Goal: Communication & Community: Share content

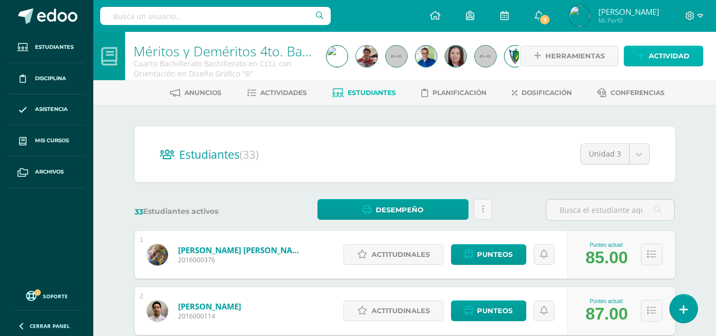
click at [678, 53] on span "Actividad" at bounding box center [669, 56] width 41 height 20
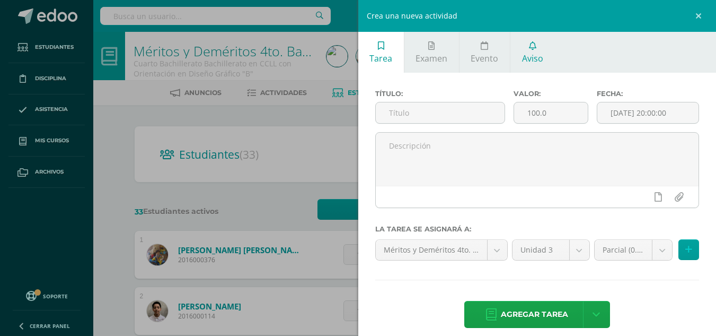
click at [532, 43] on icon at bounding box center [532, 45] width 7 height 8
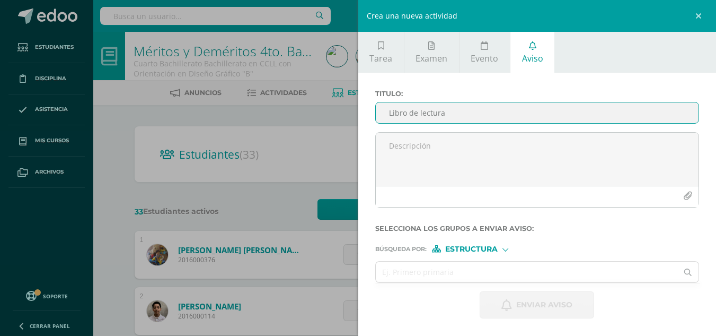
type input "Libro de lectura"
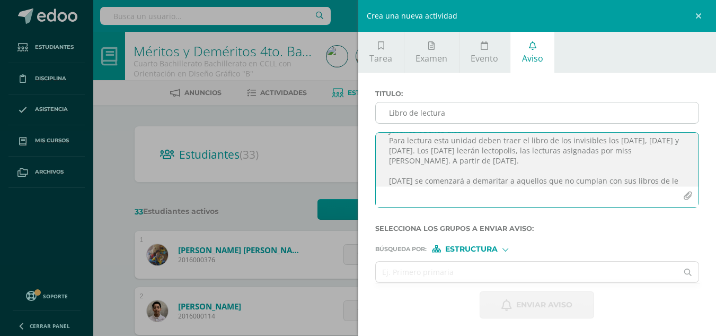
scroll to position [25, 0]
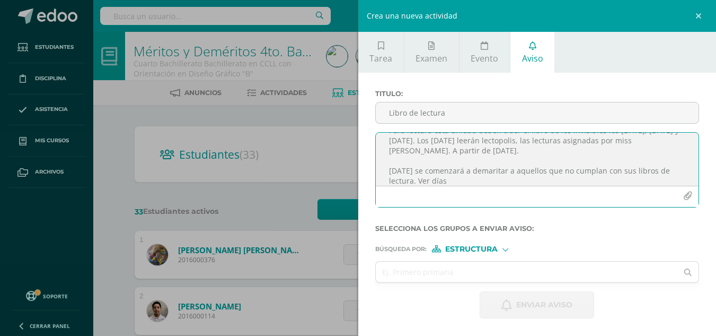
type textarea "Jóvenes buenos días Para lectura esta unidad deben traer el libro de los invisi…"
click at [262, 123] on div "Crea una nueva actividad Tarea Examen Evento Aviso Título: Valor: 100.0 Fecha: …" at bounding box center [358, 168] width 716 height 336
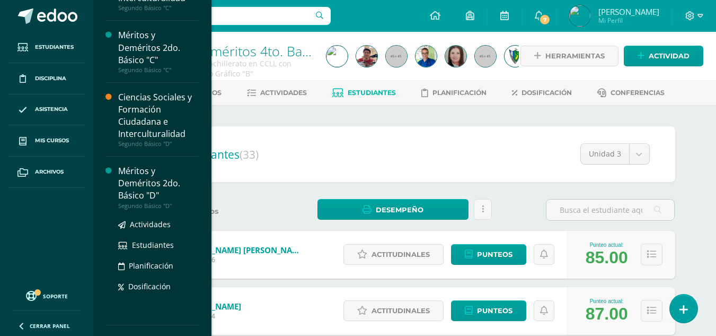
scroll to position [106, 0]
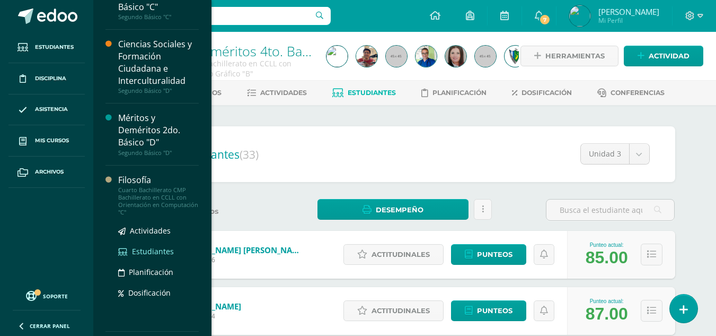
click at [160, 250] on span "Estudiantes" at bounding box center [153, 251] width 42 height 10
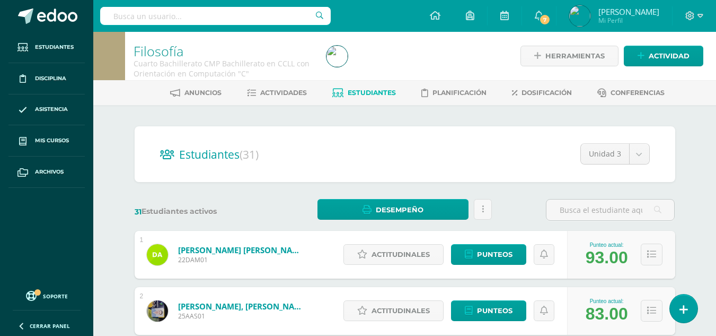
click at [280, 91] on span "Actividades" at bounding box center [283, 93] width 47 height 8
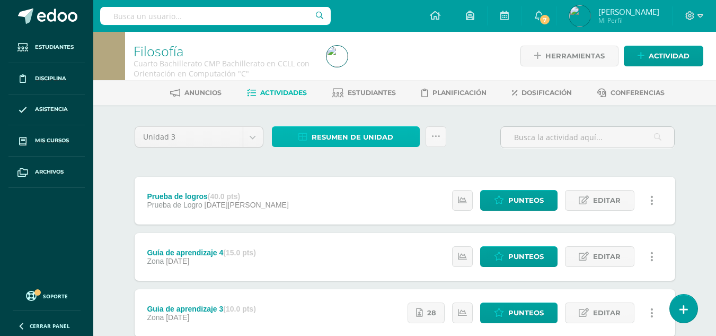
click at [359, 135] on span "Resumen de unidad" at bounding box center [353, 137] width 82 height 20
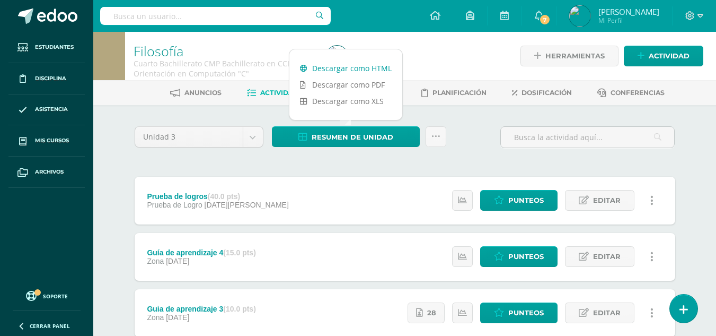
click at [361, 69] on link "Descargar como HTML" at bounding box center [345, 68] width 113 height 16
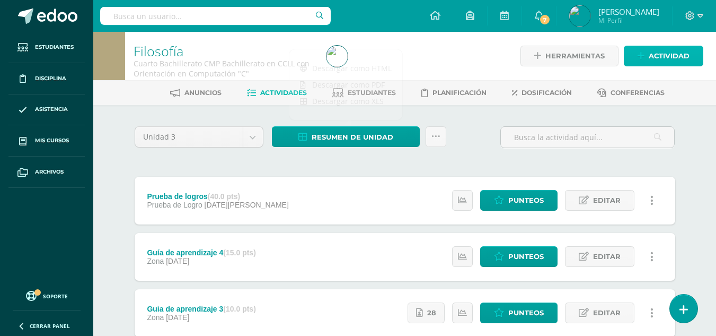
click at [675, 50] on span "Actividad" at bounding box center [669, 56] width 41 height 20
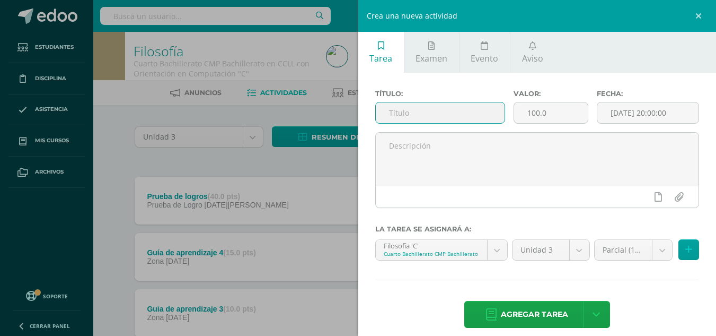
click at [456, 115] on input "text" at bounding box center [440, 112] width 129 height 21
click at [531, 57] on span "Aviso" at bounding box center [532, 58] width 21 height 12
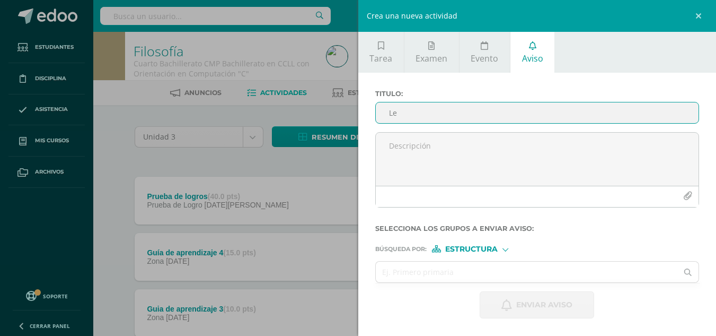
type input "L"
type input "Periodo de lectura"
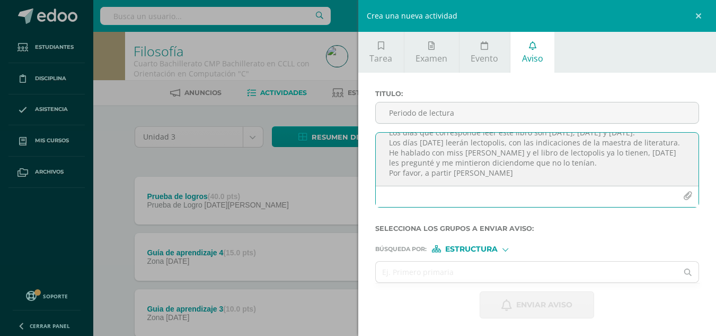
scroll to position [54, 0]
click at [464, 164] on textarea "Buenos días jóvenes Por este medio les informo que el libro que deben leer para…" at bounding box center [537, 159] width 323 height 53
click at [568, 177] on textarea "Buenos días jóvenes Por este medio les informo que el libro que deben leer para…" at bounding box center [537, 159] width 323 height 53
drag, startPoint x: 568, startPoint y: 177, endPoint x: 625, endPoint y: 178, distance: 57.3
click at [625, 178] on textarea "Buenos días jóvenes Por este medio les informo que el libro que deben leer para…" at bounding box center [537, 159] width 323 height 53
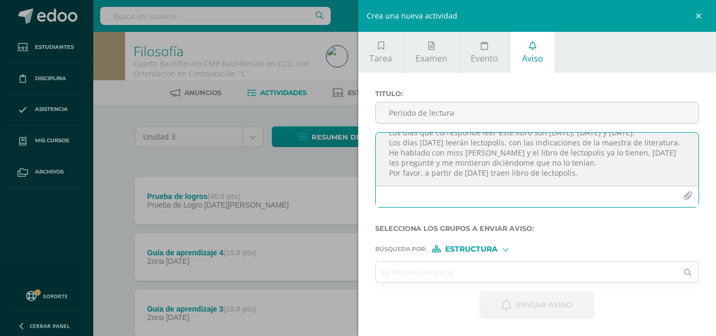
click at [499, 173] on textarea "Buenos días jóvenes Por este medio les informo que el libro que deben leer para…" at bounding box center [537, 159] width 323 height 53
click at [496, 173] on textarea "Buenos días jóvenes Por este medio les informo que el libro que deben leer para…" at bounding box center [537, 159] width 323 height 53
click at [615, 170] on textarea "Buenos días jóvenes Por este medio les informo que el libro que deben leer para…" at bounding box center [537, 159] width 323 height 53
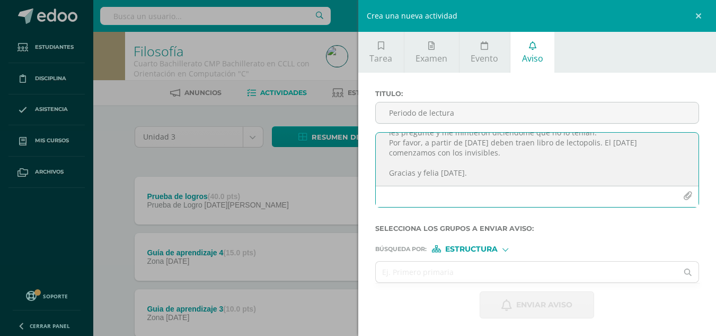
click at [438, 180] on textarea "Buenos días jóvenes Por este medio les informo que el libro que deben leer para…" at bounding box center [537, 159] width 323 height 53
type textarea "Buenos días jóvenes Por este medio les informo que el libro que deben leer para…"
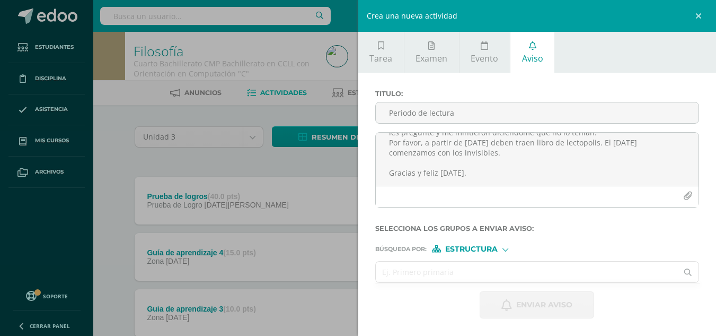
click at [433, 274] on input "text" at bounding box center [527, 271] width 302 height 21
type input "desar"
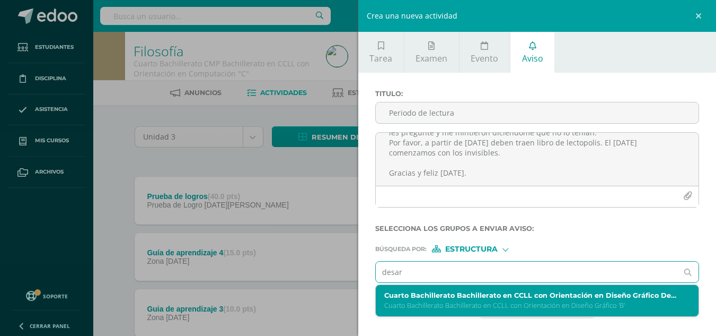
click at [437, 299] on div "Cuarto Bachillerato Bachillerato en CCLL con Orientación en Diseño Gráfico Desa…" at bounding box center [530, 300] width 293 height 19
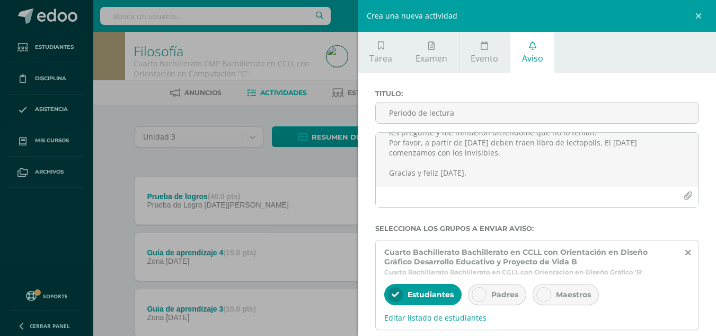
click at [508, 297] on span "Padres" at bounding box center [505, 294] width 27 height 10
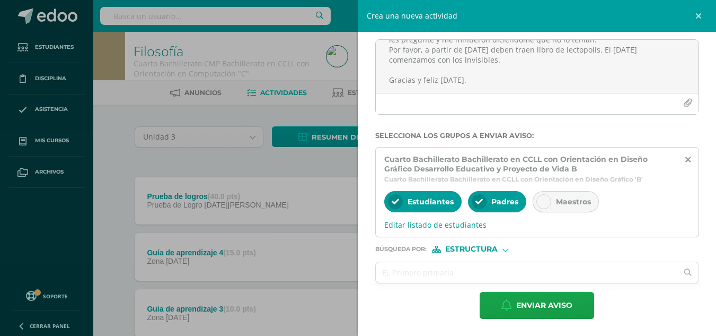
click at [474, 248] on span "Estructura" at bounding box center [471, 249] width 52 height 6
click at [477, 275] on span "Persona" at bounding box center [476, 277] width 38 height 6
click at [463, 276] on input "text" at bounding box center [527, 272] width 302 height 21
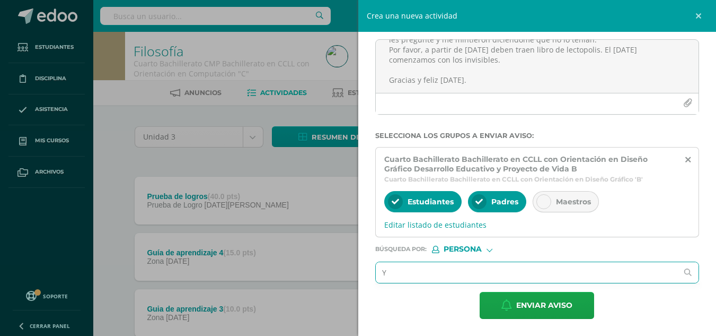
type input "Y"
click at [463, 276] on input "Y" at bounding box center [527, 272] width 302 height 21
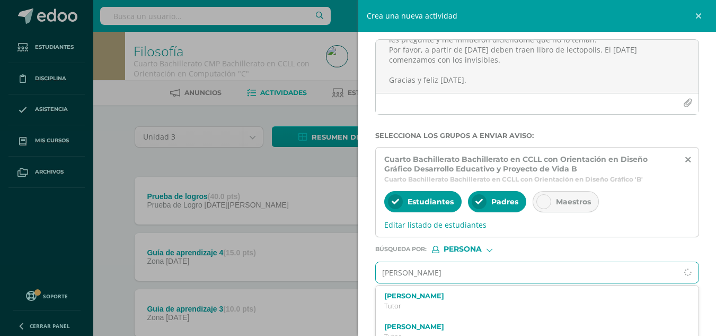
type input "Yadira Mayen"
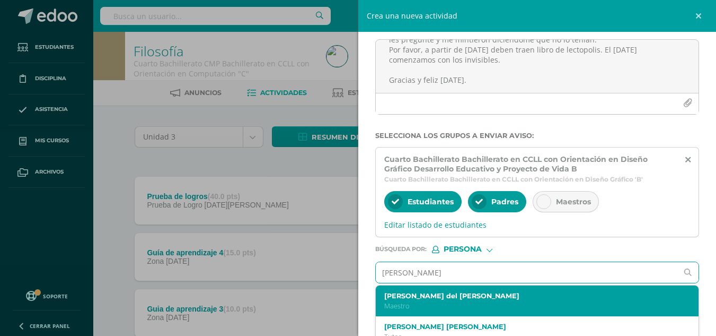
click at [460, 297] on label "Yadira del Rosario Mayen Muralles" at bounding box center [530, 296] width 293 height 8
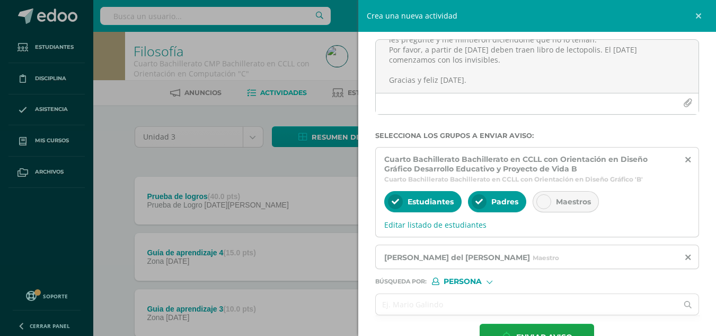
scroll to position [125, 0]
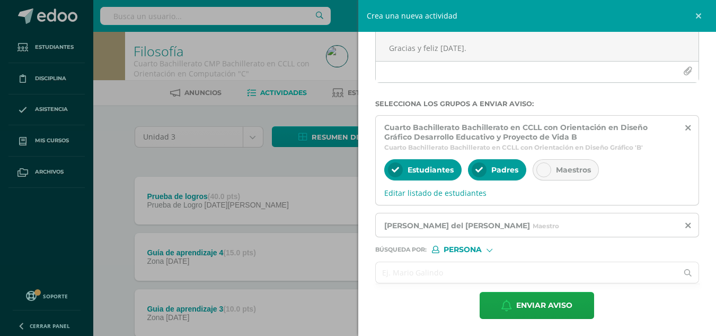
click at [460, 270] on input "text" at bounding box center [527, 272] width 302 height 21
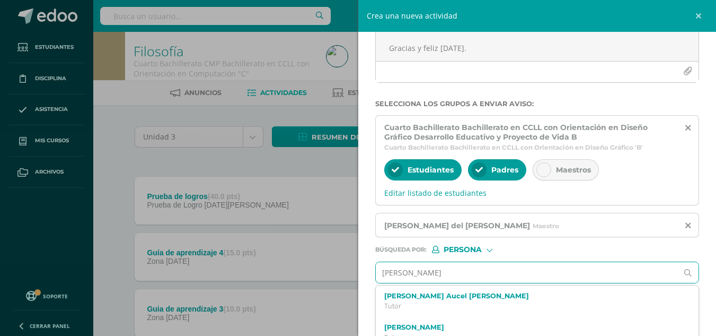
type input "[PERSON_NAME]"
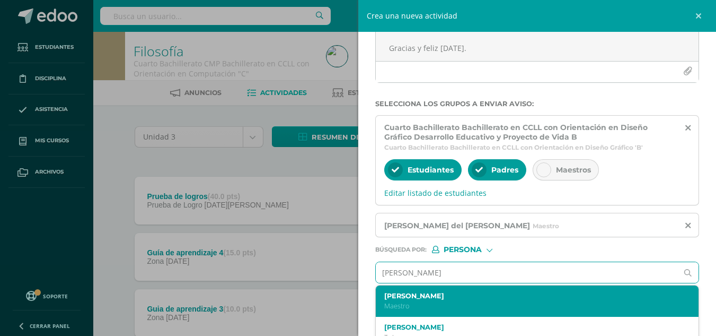
click at [458, 295] on label "Celso Casiano Osorio Alvarez" at bounding box center [530, 296] width 293 height 8
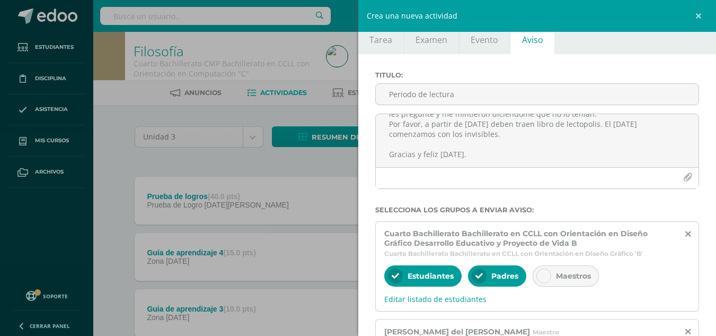
scroll to position [0, 0]
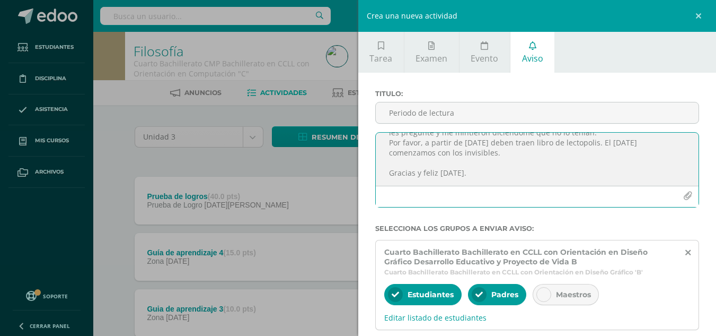
click at [683, 197] on icon "button" at bounding box center [687, 195] width 9 height 9
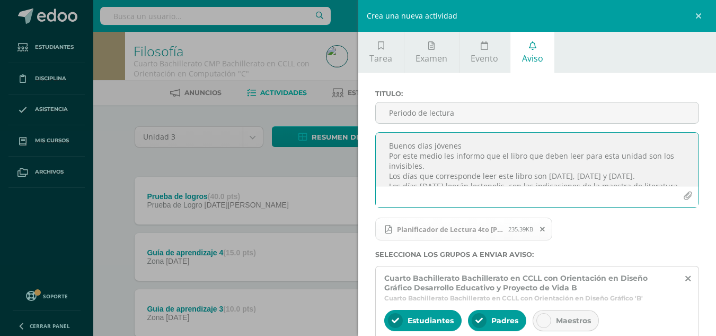
click at [650, 158] on textarea "Buenos días jóvenes Por este medio les informo que el libro que deben leer para…" at bounding box center [537, 159] width 323 height 53
click at [630, 177] on textarea "Buenos días jóvenes Por este medio les informo que el libro que deben leer para…" at bounding box center [537, 159] width 323 height 53
click at [441, 182] on textarea "Buenos días jóvenes Por este medio les informo que el libro que deben leer para…" at bounding box center [537, 159] width 323 height 53
click at [541, 178] on textarea "Buenos días jóvenes Por este medio les informo que el libro que deben leer para…" at bounding box center [537, 159] width 323 height 53
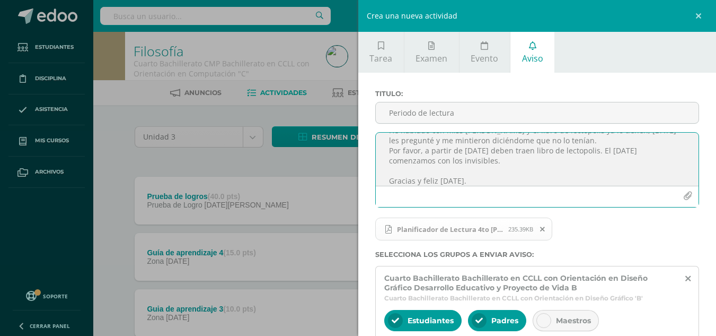
scroll to position [182, 0]
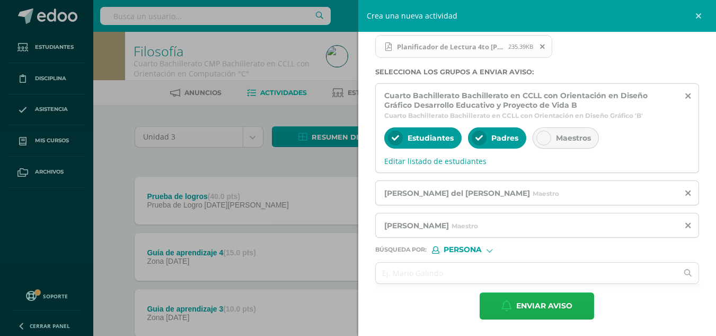
type textarea "Buenos días jóvenes Por este medio les informo que el libro que deben leer para…"
click at [539, 308] on span "Enviar aviso" at bounding box center [544, 306] width 56 height 26
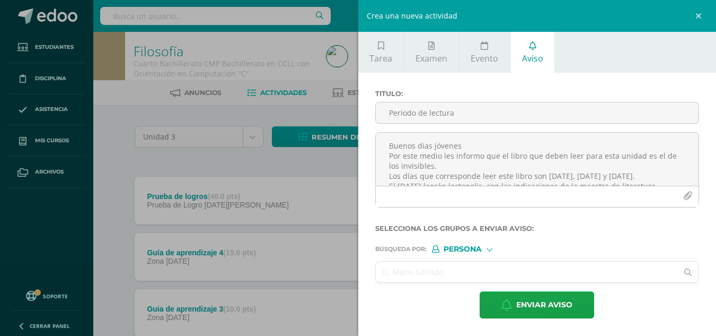
scroll to position [0, 0]
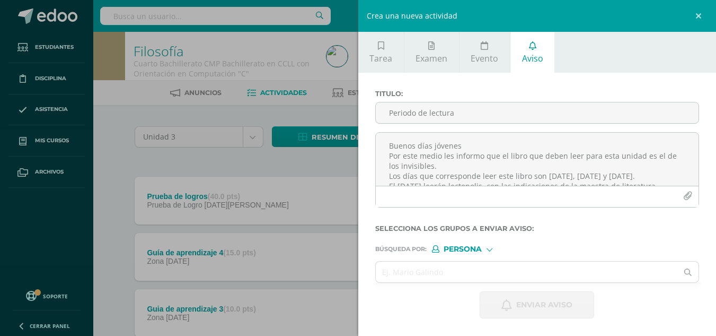
click at [266, 162] on div "Crea una nueva actividad Tarea Examen Evento Aviso Título: Valor: 100.0 Fecha: …" at bounding box center [358, 168] width 716 height 336
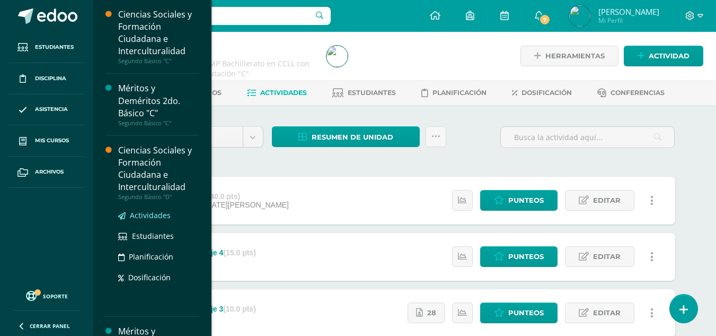
click at [156, 215] on span "Actividades" at bounding box center [150, 215] width 41 height 10
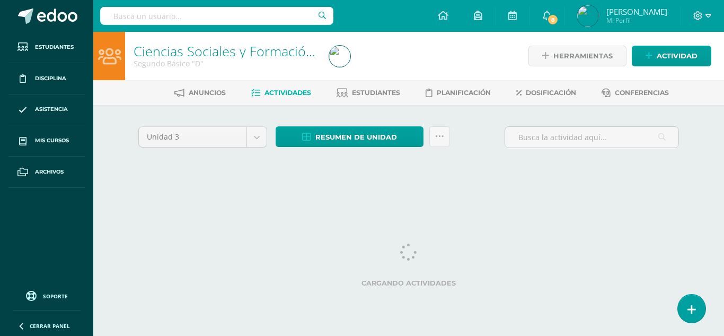
click at [475, 121] on div "Unidad 3 Unidad 1 Unidad 2 Unidad 3 Unidad 4 Resumen de unidad Descargar como H…" at bounding box center [408, 151] width 583 height 93
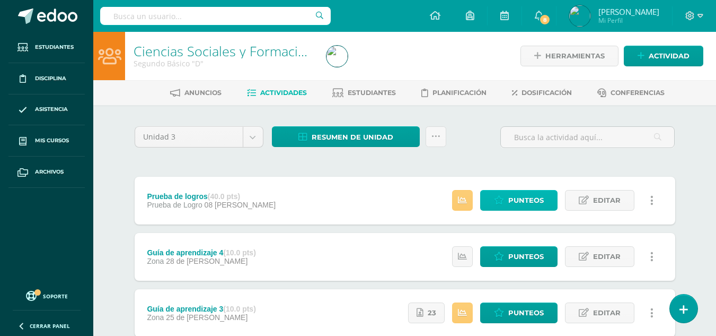
click at [523, 197] on span "Punteos" at bounding box center [526, 200] width 36 height 20
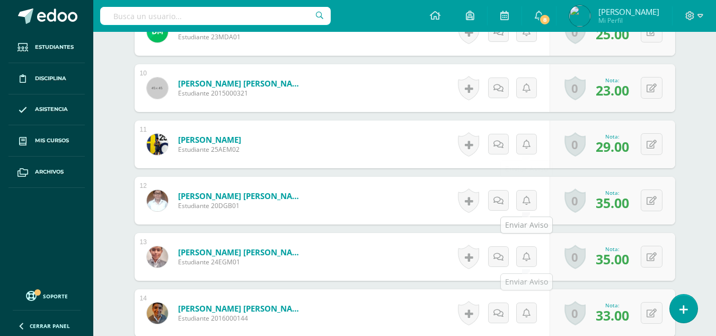
scroll to position [936, 0]
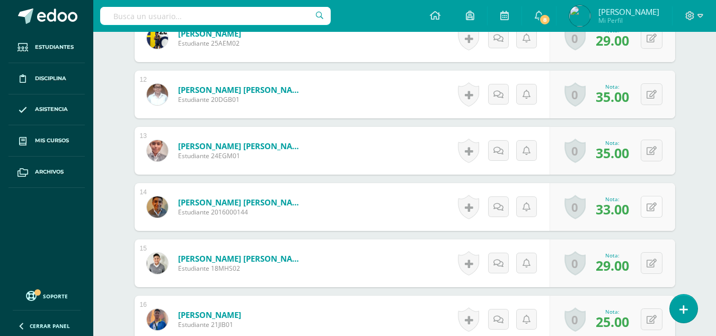
click at [651, 207] on icon at bounding box center [652, 207] width 10 height 9
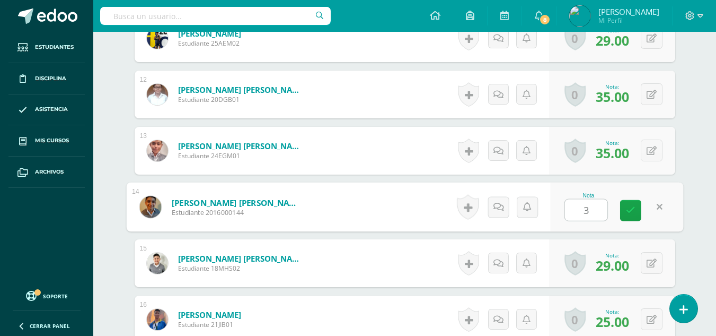
type input "38"
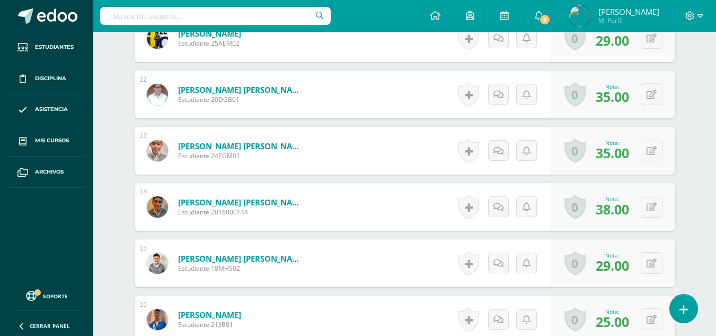
click at [693, 155] on div "¿Estás seguro que quieres eliminar esta actividad? Esto borrará la actividad y …" at bounding box center [404, 323] width 583 height 2308
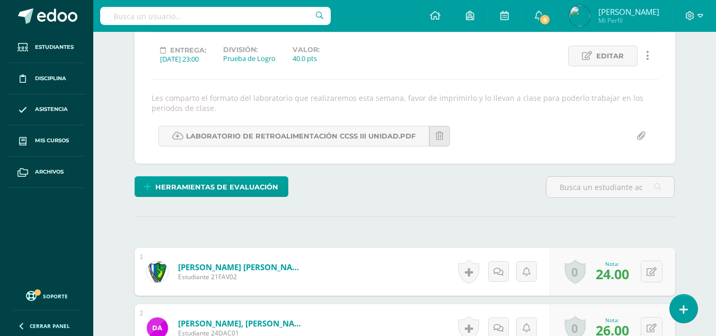
scroll to position [0, 0]
